Goal: Task Accomplishment & Management: Use online tool/utility

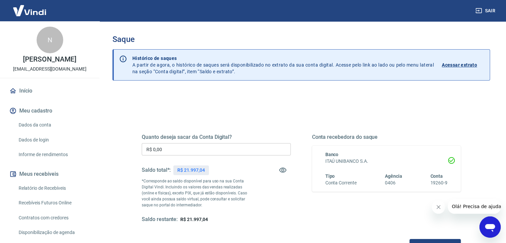
click at [231, 150] on input "R$ 0,00" at bounding box center [216, 149] width 149 height 12
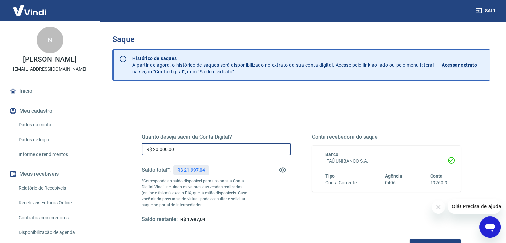
type input "R$ 20.000,00"
click at [222, 136] on h5 "Quanto deseja sacar da Conta Digital?" at bounding box center [216, 137] width 149 height 7
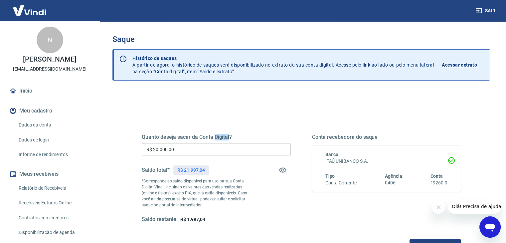
click at [222, 136] on h5 "Quanto deseja sacar da Conta Digital?" at bounding box center [216, 137] width 149 height 7
click at [238, 136] on h5 "Quanto deseja sacar da Conta Digital?" at bounding box center [216, 137] width 149 height 7
drag, startPoint x: 238, startPoint y: 136, endPoint x: 138, endPoint y: 139, distance: 99.6
click at [138, 139] on div "Quanto deseja sacar da Conta Digital? R$ 20.000,00 ​ Saldo total*: R$ 21.997,04…" at bounding box center [301, 182] width 335 height 155
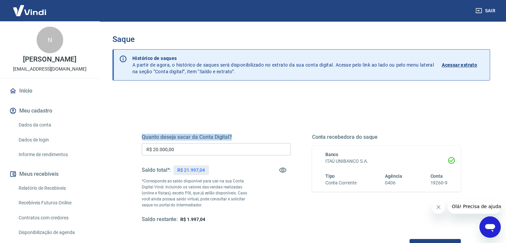
click at [142, 138] on h5 "Quanto deseja sacar da Conta Digital?" at bounding box center [216, 137] width 149 height 7
drag, startPoint x: 142, startPoint y: 138, endPoint x: 212, endPoint y: 138, distance: 69.9
click at [212, 138] on h5 "Quanto deseja sacar da Conta Digital?" at bounding box center [216, 137] width 149 height 7
click at [238, 134] on h5 "Quanto deseja sacar da Conta Digital?" at bounding box center [216, 137] width 149 height 7
drag, startPoint x: 242, startPoint y: 135, endPoint x: 145, endPoint y: 135, distance: 97.2
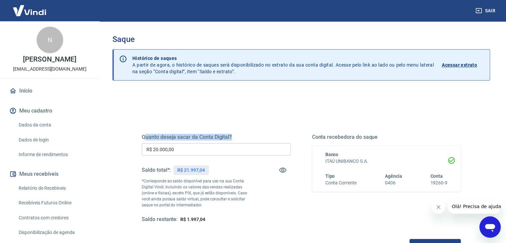
click at [145, 135] on h5 "Quanto deseja sacar da Conta Digital?" at bounding box center [216, 137] width 149 height 7
click at [141, 135] on div "Quanto deseja sacar da Conta Digital? R$ 20.000,00 ​ Saldo total*: R$ 21.997,04…" at bounding box center [301, 182] width 335 height 155
drag, startPoint x: 142, startPoint y: 135, endPoint x: 226, endPoint y: 137, distance: 84.3
click at [226, 137] on h5 "Quanto deseja sacar da Conta Digital?" at bounding box center [216, 137] width 149 height 7
click at [239, 135] on h5 "Quanto deseja sacar da Conta Digital?" at bounding box center [216, 137] width 149 height 7
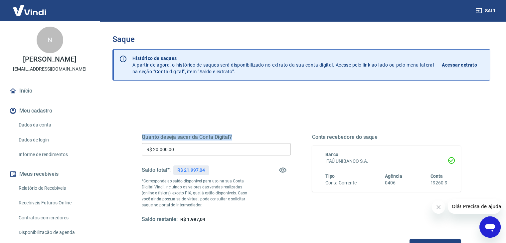
drag, startPoint x: 155, startPoint y: 137, endPoint x: 127, endPoint y: 137, distance: 28.0
click at [127, 137] on div "Quanto deseja sacar da Conta Digital? R$ 20.000,00 ​ Saldo total*: R$ 21.997,04…" at bounding box center [301, 182] width 351 height 155
click at [128, 137] on div "Quanto deseja sacar da Conta Digital? R$ 20.000,00 ​ Saldo total*: R$ 21.997,04…" at bounding box center [301, 182] width 351 height 155
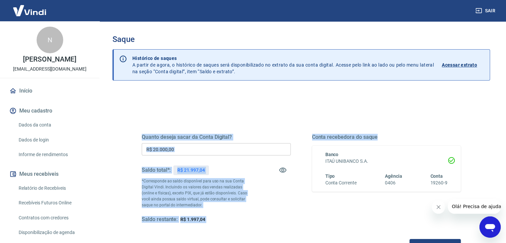
drag, startPoint x: 138, startPoint y: 134, endPoint x: 302, endPoint y: 151, distance: 165.1
click at [302, 151] on div "Quanto deseja sacar da Conta Digital? R$ 20.000,00 ​ Saldo total*: R$ 21.997,04…" at bounding box center [301, 182] width 335 height 155
click at [292, 134] on div "Quanto deseja sacar da Conta Digital? R$ 20.000,00 ​ Saldo total*: R$ 21.997,04…" at bounding box center [301, 178] width 319 height 89
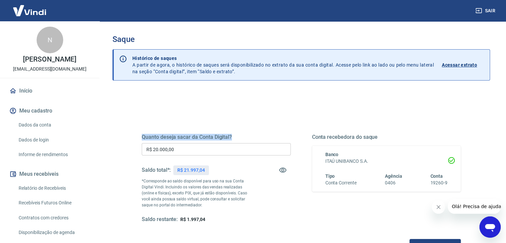
drag, startPoint x: 250, startPoint y: 137, endPoint x: 121, endPoint y: 134, distance: 128.9
click at [121, 134] on div "Quanto deseja sacar da Conta Digital? R$ 20.000,00 ​ Saldo total*: R$ 21.997,04…" at bounding box center [302, 210] width 378 height 238
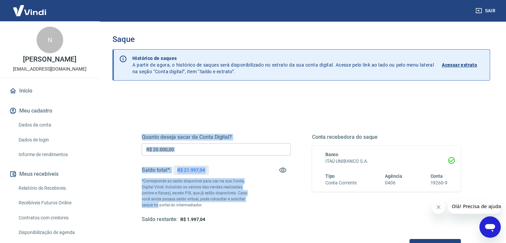
drag, startPoint x: 134, startPoint y: 135, endPoint x: 278, endPoint y: 201, distance: 158.7
click at [278, 201] on div "Quanto deseja sacar da Conta Digital? R$ 20.000,00 ​ Saldo total*: R$ 21.997,04…" at bounding box center [301, 182] width 335 height 155
click at [278, 201] on div "Quanto deseja sacar da Conta Digital? R$ 20.000,00 ​ Saldo total*: R$ 21.997,04…" at bounding box center [216, 178] width 149 height 89
drag, startPoint x: 224, startPoint y: 220, endPoint x: 136, endPoint y: 131, distance: 126.0
click at [136, 131] on div "Quanto deseja sacar da Conta Digital? R$ 20.000,00 ​ Saldo total*: R$ 21.997,04…" at bounding box center [301, 182] width 335 height 155
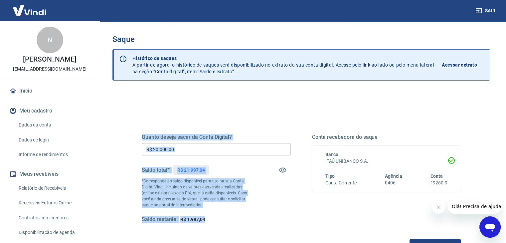
click at [136, 131] on div "Quanto deseja sacar da Conta Digital? R$ 20.000,00 ​ Saldo total*: R$ 21.997,04…" at bounding box center [301, 182] width 335 height 155
drag, startPoint x: 136, startPoint y: 131, endPoint x: 247, endPoint y: 203, distance: 133.0
click at [247, 203] on div "Quanto deseja sacar da Conta Digital? R$ 20.000,00 ​ Saldo total*: R$ 21.997,04…" at bounding box center [301, 182] width 335 height 155
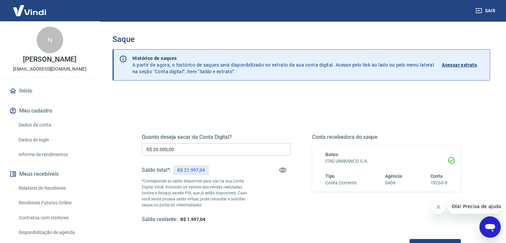
drag, startPoint x: 253, startPoint y: 213, endPoint x: 244, endPoint y: 217, distance: 9.8
click at [253, 213] on div "Quanto deseja sacar da Conta Digital? R$ 20.000,00 ​ Saldo total*: R$ 21.997,04…" at bounding box center [216, 178] width 149 height 89
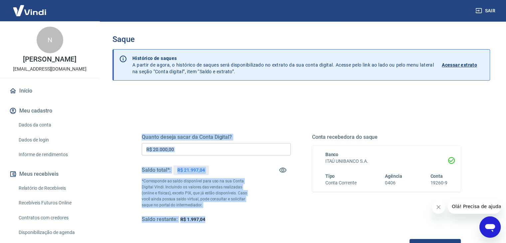
drag, startPoint x: 222, startPoint y: 220, endPoint x: 134, endPoint y: 131, distance: 125.5
click at [134, 131] on div "Quanto deseja sacar da Conta Digital? R$ 20.000,00 ​ Saldo total*: R$ 21.997,04…" at bounding box center [301, 182] width 335 height 155
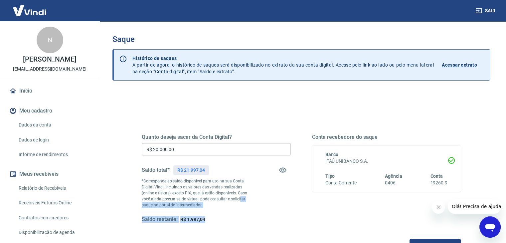
drag, startPoint x: 134, startPoint y: 131, endPoint x: 229, endPoint y: 200, distance: 117.8
click at [229, 200] on div "Quanto deseja sacar da Conta Digital? R$ 20.000,00 ​ Saldo total*: R$ 21.997,04…" at bounding box center [301, 182] width 335 height 155
click at [229, 200] on p "*Corresponde ao saldo disponível para uso na sua Conta Digital Vindi. Incluindo…" at bounding box center [198, 193] width 112 height 30
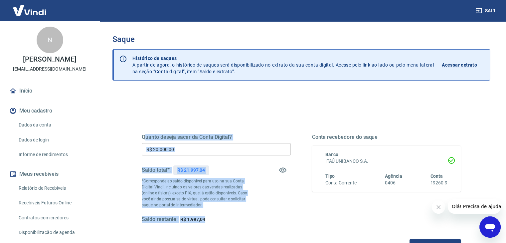
drag, startPoint x: 221, startPoint y: 221, endPoint x: 140, endPoint y: 135, distance: 118.3
click at [144, 136] on div "Quanto deseja sacar da Conta Digital? R$ 20.000,00 ​ Saldo total*: R$ 21.997,04…" at bounding box center [216, 178] width 149 height 89
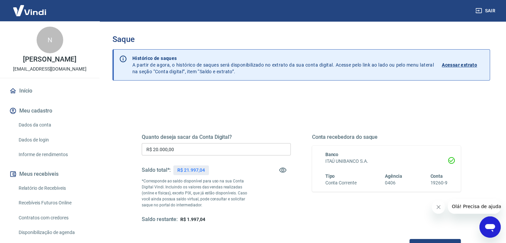
click at [139, 135] on div "Quanto deseja sacar da Conta Digital? R$ 20.000,00 ​ Saldo total*: R$ 21.997,04…" at bounding box center [301, 182] width 335 height 155
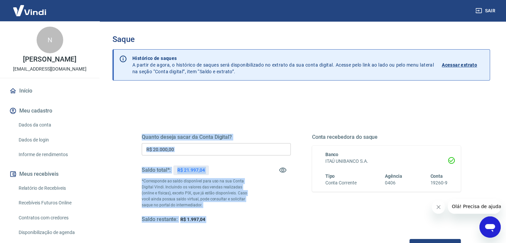
drag, startPoint x: 139, startPoint y: 135, endPoint x: 238, endPoint y: 213, distance: 126.3
click at [238, 213] on div "Quanto deseja sacar da Conta Digital? R$ 20.000,00 ​ Saldo total*: R$ 21.997,04…" at bounding box center [301, 182] width 335 height 155
click at [238, 213] on div "Quanto deseja sacar da Conta Digital? R$ 20.000,00 ​ Saldo total*: R$ 21.997,04…" at bounding box center [216, 178] width 149 height 89
drag, startPoint x: 232, startPoint y: 219, endPoint x: 132, endPoint y: 133, distance: 131.7
click at [132, 133] on div "Quanto deseja sacar da Conta Digital? R$ 20.000,00 ​ Saldo total*: R$ 21.997,04…" at bounding box center [301, 182] width 351 height 155
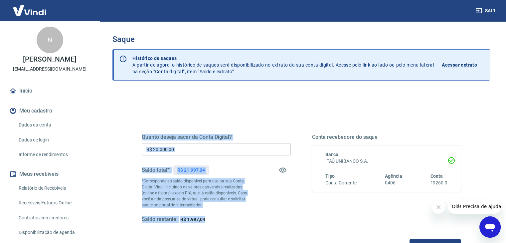
click at [132, 133] on div "Quanto deseja sacar da Conta Digital? R$ 20.000,00 ​ Saldo total*: R$ 21.997,04…" at bounding box center [301, 182] width 351 height 155
drag, startPoint x: 132, startPoint y: 133, endPoint x: 222, endPoint y: 212, distance: 119.4
click at [222, 212] on div "Quanto deseja sacar da Conta Digital? R$ 20.000,00 ​ Saldo total*: R$ 21.997,04…" at bounding box center [301, 182] width 351 height 155
click at [222, 212] on div "Quanto deseja sacar da Conta Digital? R$ 20.000,00 ​ Saldo total*: R$ 21.997,04…" at bounding box center [216, 178] width 149 height 89
drag, startPoint x: 225, startPoint y: 220, endPoint x: 130, endPoint y: 131, distance: 130.5
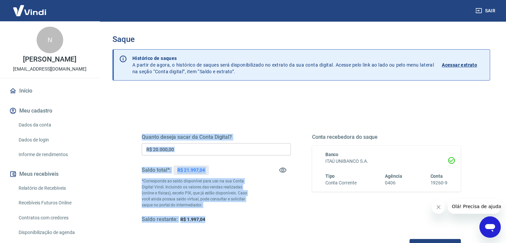
click at [130, 132] on div "Quanto deseja sacar da Conta Digital? R$ 20.000,00 ​ Saldo total*: R$ 21.997,04…" at bounding box center [301, 182] width 351 height 155
click at [128, 126] on div "Quanto deseja sacar da Conta Digital? R$ 20.000,00 ​ Saldo total*: R$ 21.997,04…" at bounding box center [301, 182] width 351 height 155
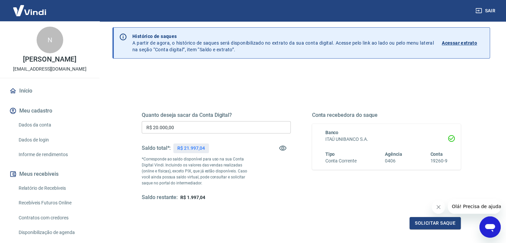
scroll to position [33, 0]
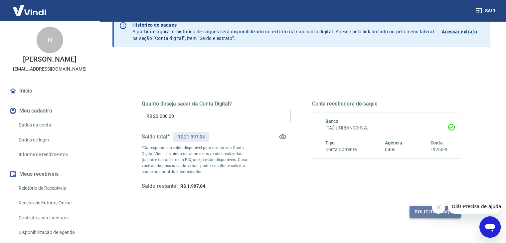
click at [420, 208] on button "Solicitar saque" at bounding box center [435, 212] width 51 height 12
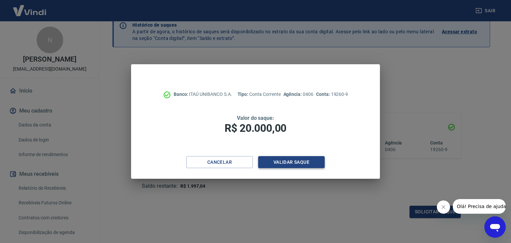
click at [300, 162] on button "Validar saque" at bounding box center [291, 162] width 67 height 12
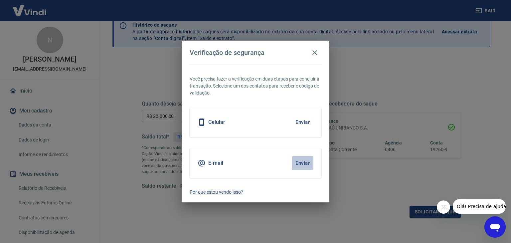
click at [302, 162] on button "Enviar" at bounding box center [303, 163] width 22 height 14
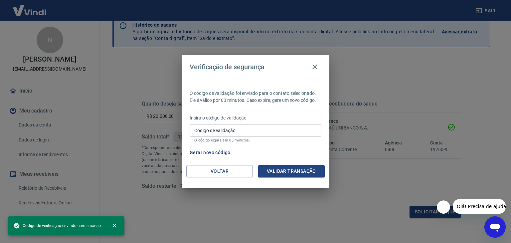
drag, startPoint x: 237, startPoint y: 115, endPoint x: 241, endPoint y: 132, distance: 17.5
click at [237, 117] on p "Insira o código de validação" at bounding box center [256, 118] width 132 height 7
click at [241, 132] on input "Código de validação" at bounding box center [256, 130] width 132 height 12
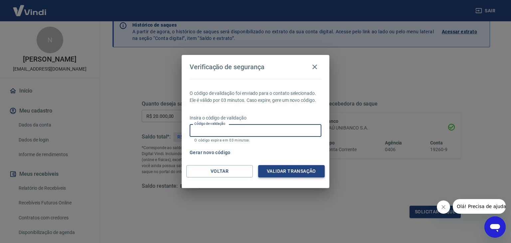
paste input "533122"
paste input "935166"
type input "935166"
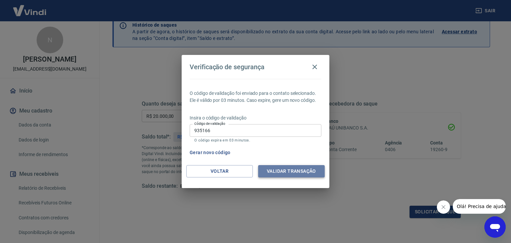
click at [283, 167] on button "Validar transação" at bounding box center [291, 171] width 67 height 12
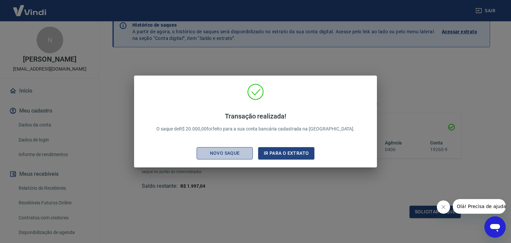
click at [221, 152] on div "Novo saque" at bounding box center [225, 153] width 46 height 8
